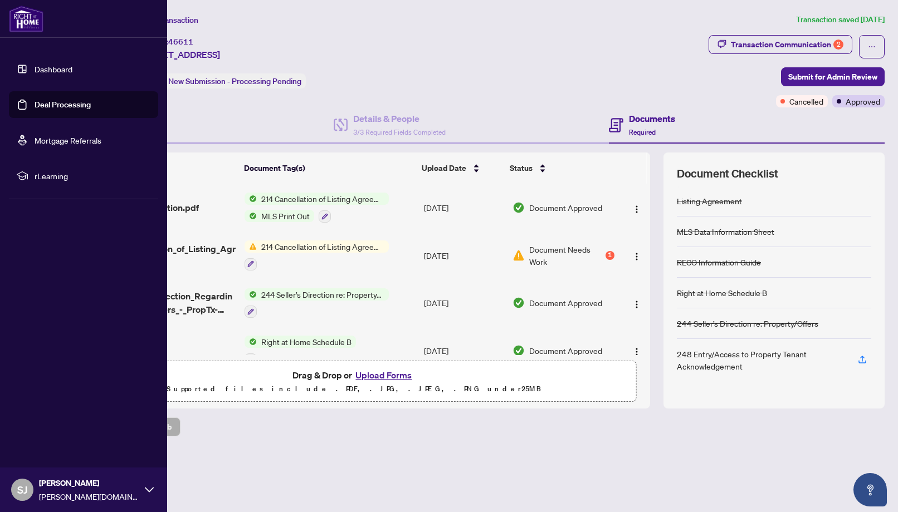
click at [56, 109] on link "Deal Processing" at bounding box center [63, 105] width 56 height 10
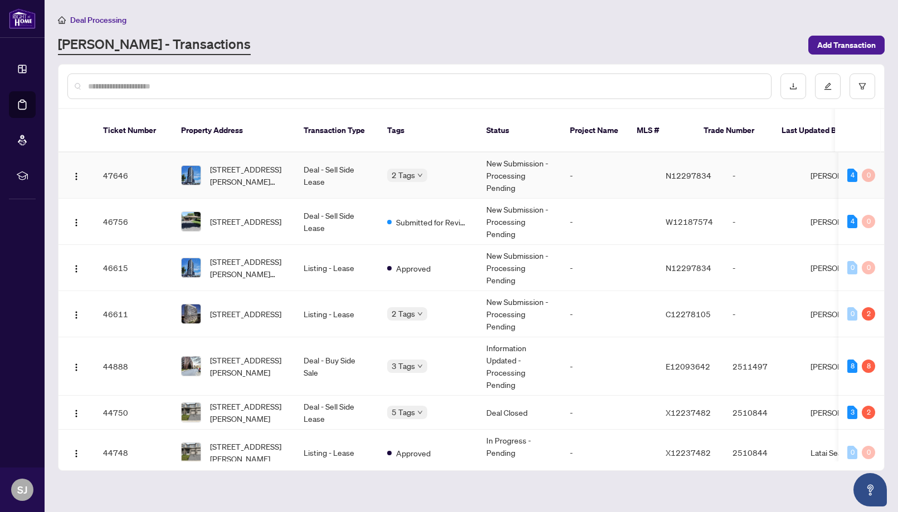
click at [338, 158] on td "Deal - Sell Side Lease" at bounding box center [337, 176] width 84 height 46
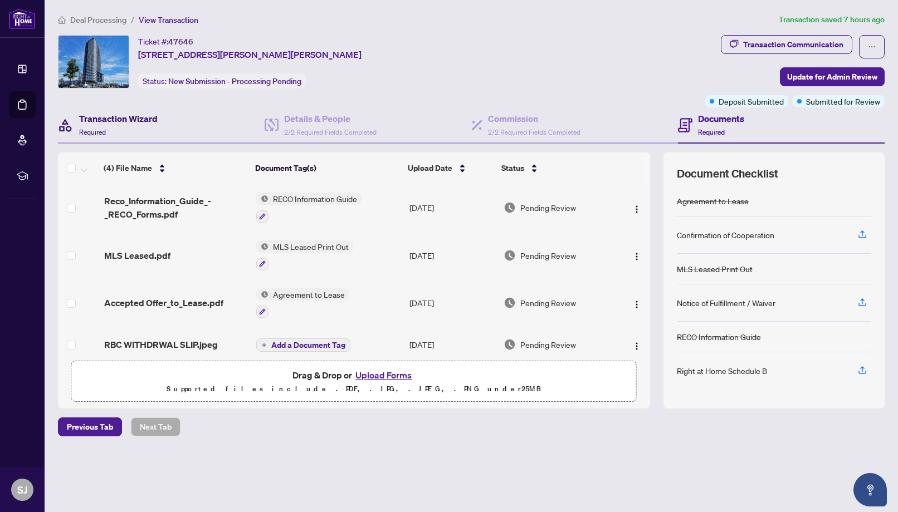
click at [112, 121] on h4 "Transaction Wizard" at bounding box center [118, 118] width 79 height 13
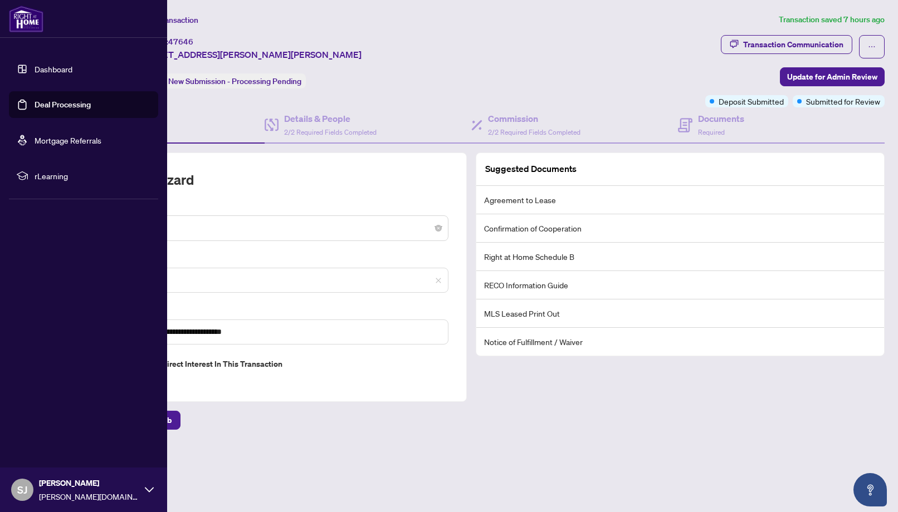
click at [48, 105] on link "Deal Processing" at bounding box center [63, 105] width 56 height 10
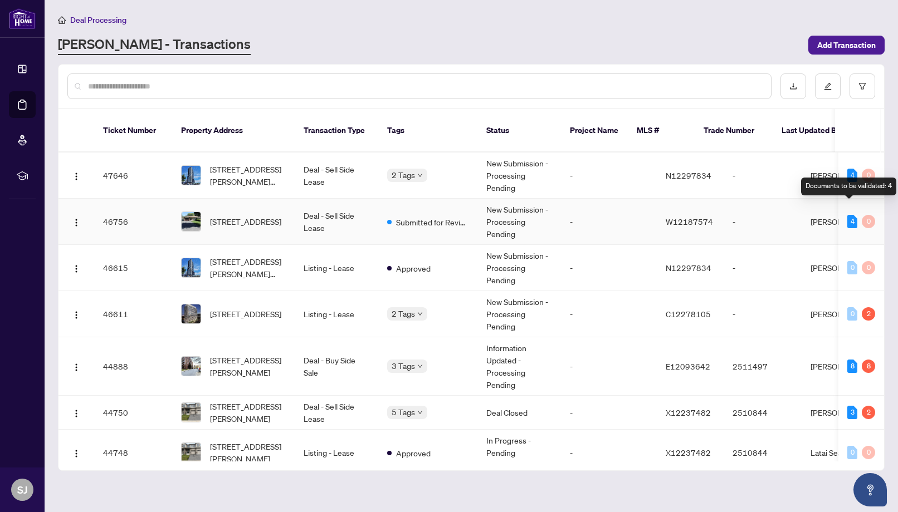
click at [851, 215] on div "4" at bounding box center [852, 221] width 10 height 13
